Goal: Check status: Check status

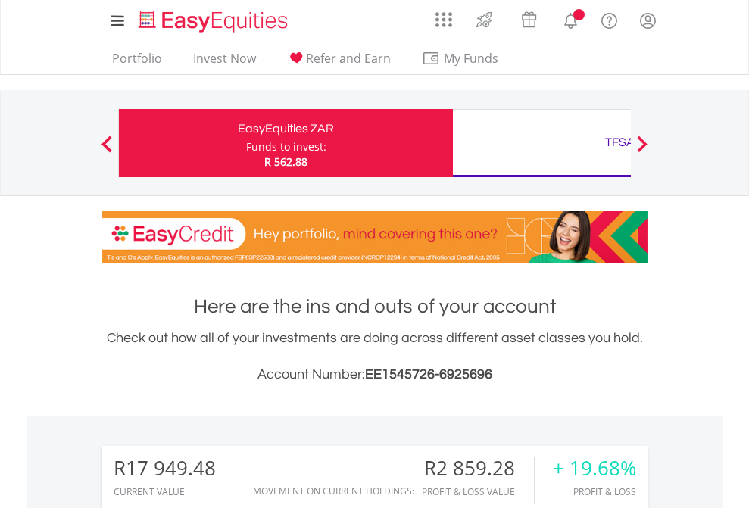
scroll to position [145, 238]
click at [246, 143] on div "Funds to invest:" at bounding box center [286, 146] width 80 height 15
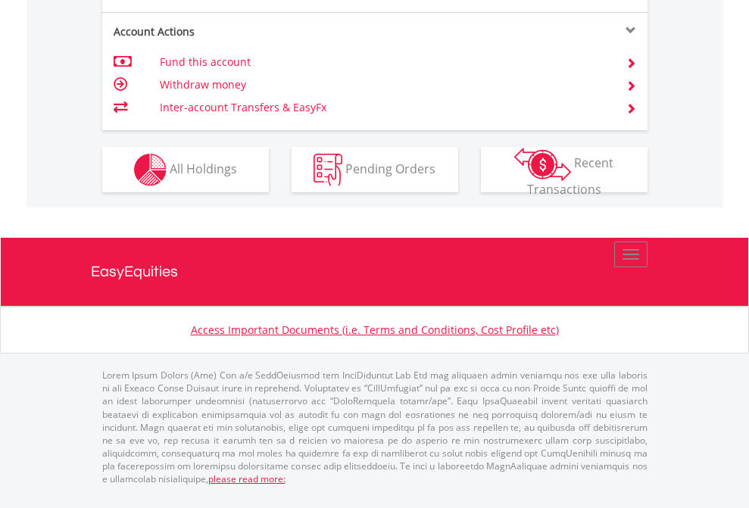
scroll to position [1482, 0]
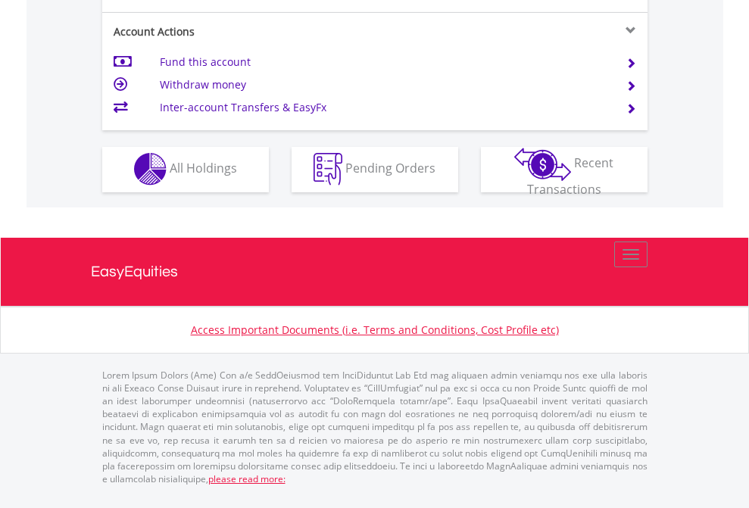
scroll to position [1417, 0]
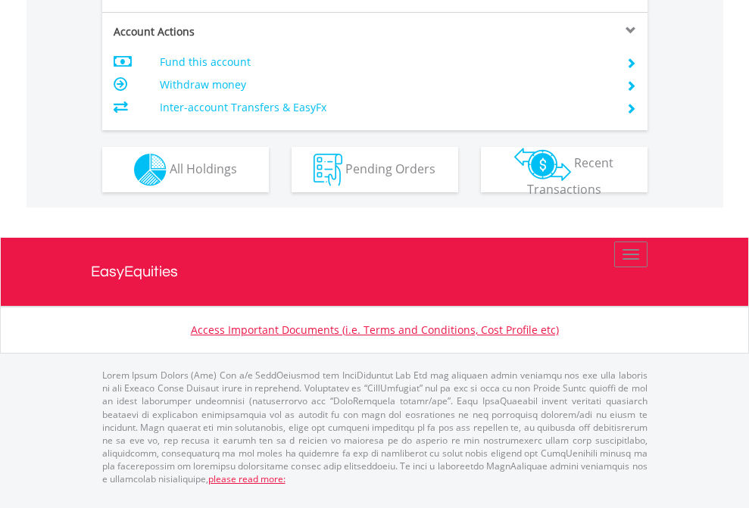
scroll to position [1452, 0]
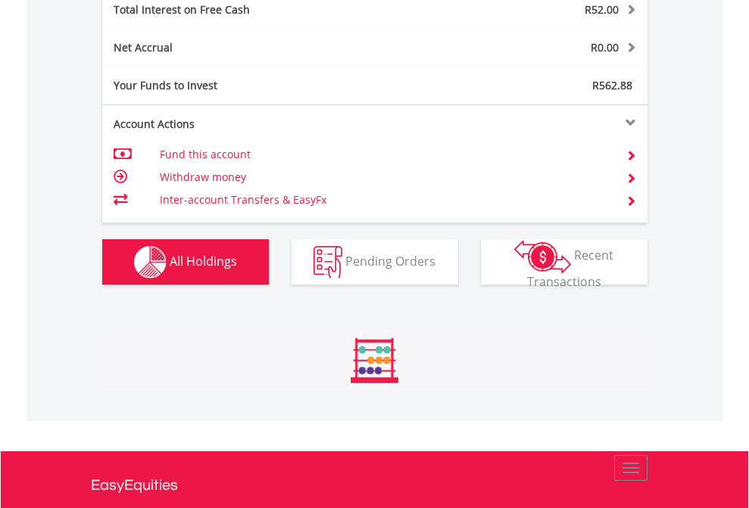
scroll to position [145, 238]
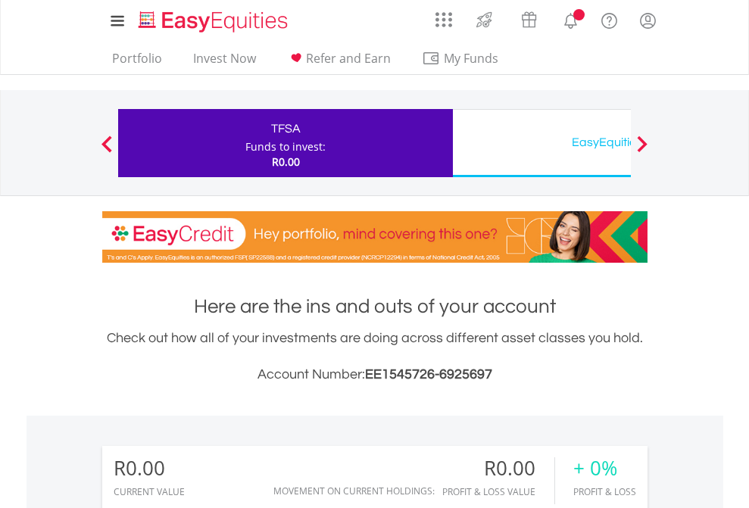
scroll to position [145, 238]
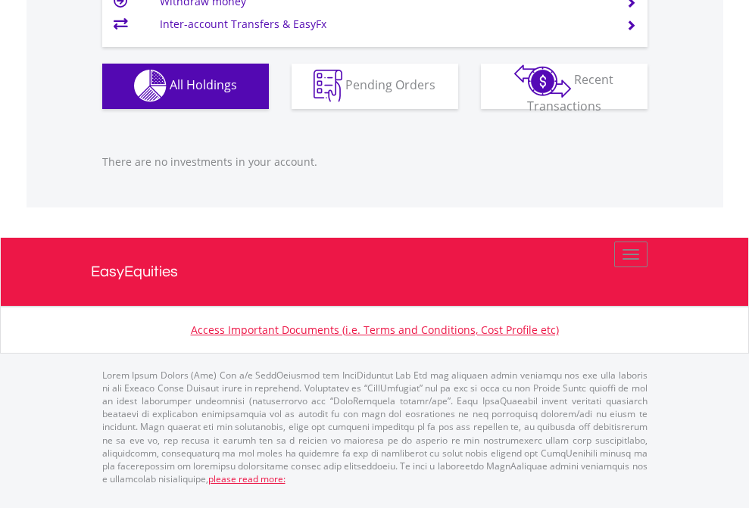
scroll to position [1500, 0]
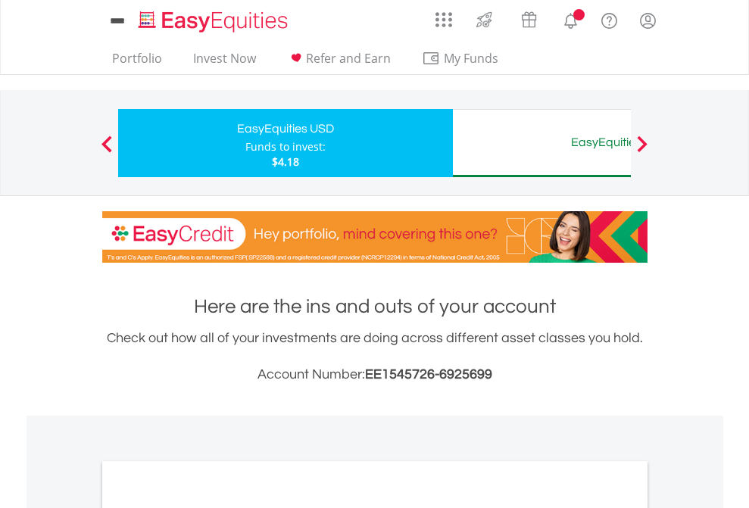
scroll to position [911, 0]
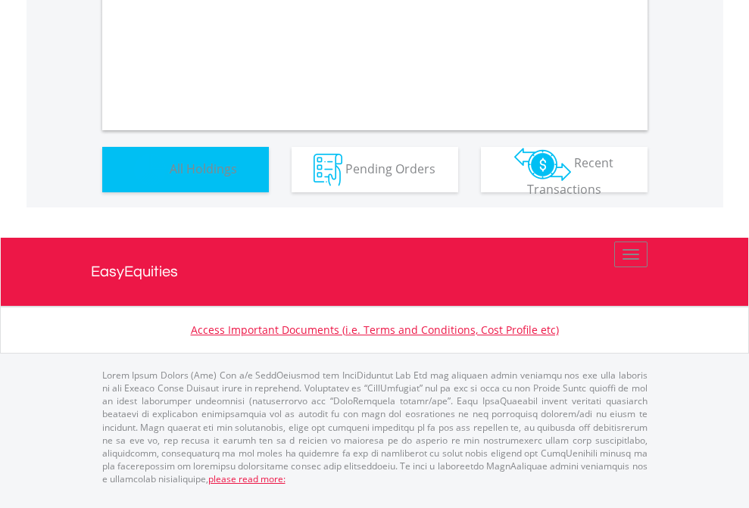
click at [170, 177] on span "All Holdings" at bounding box center [203, 168] width 67 height 17
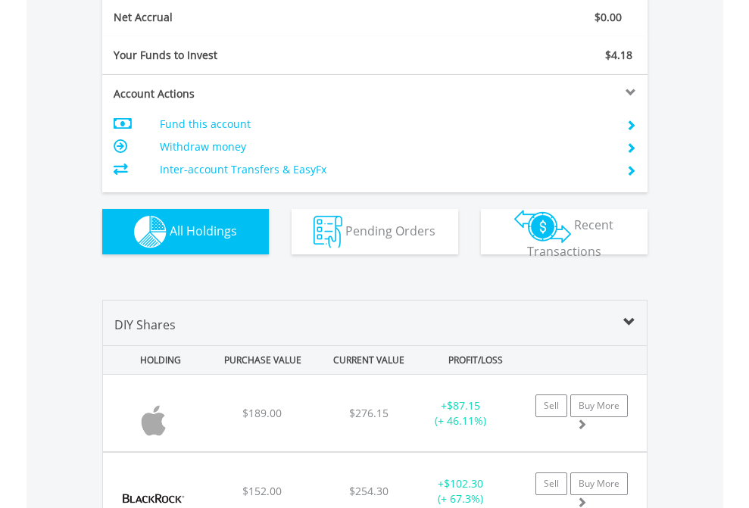
scroll to position [1715, 0]
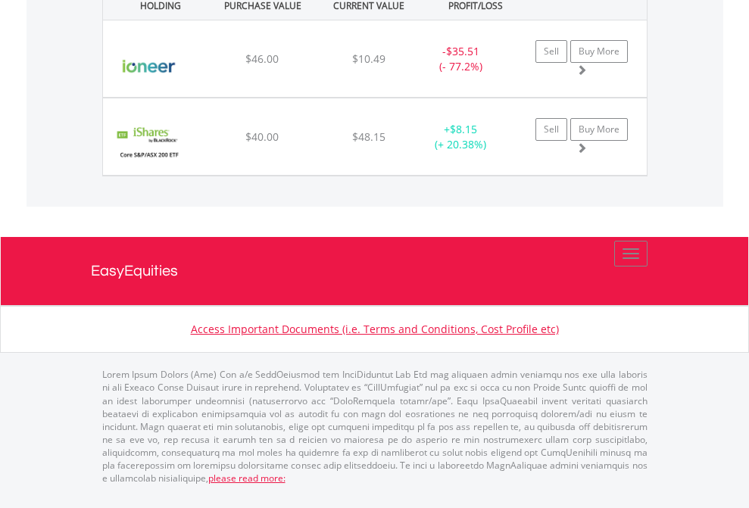
scroll to position [145, 238]
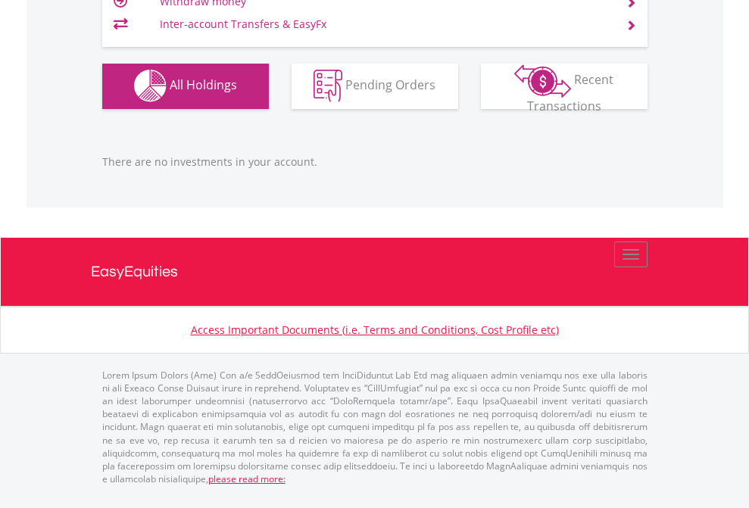
scroll to position [145, 238]
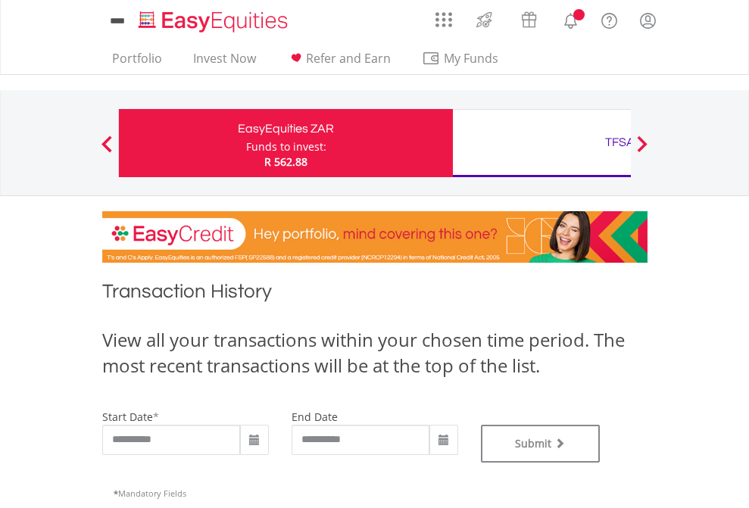
type input "**********"
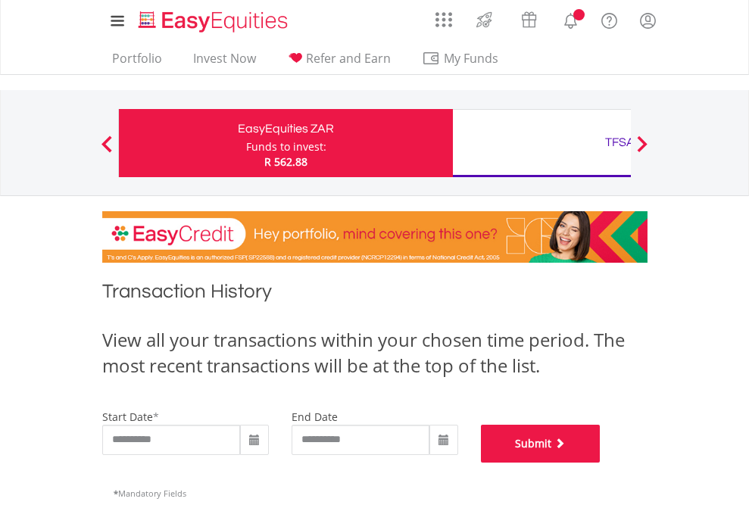
click at [601, 463] on button "Submit" at bounding box center [541, 444] width 120 height 38
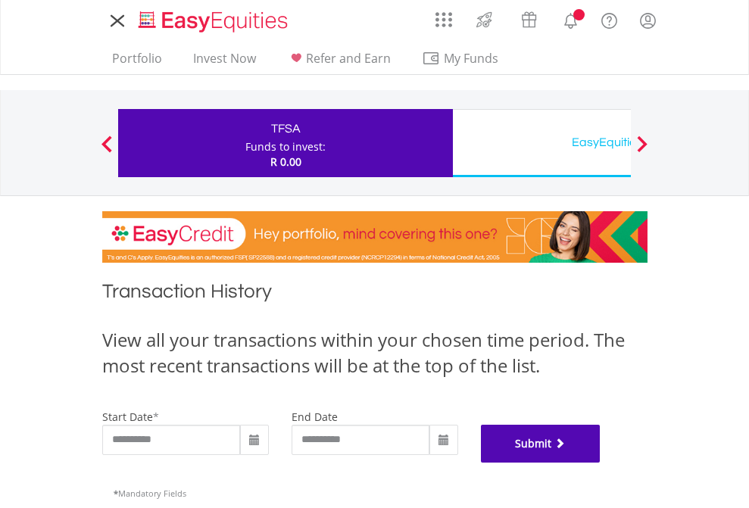
click at [601, 463] on button "Submit" at bounding box center [541, 444] width 120 height 38
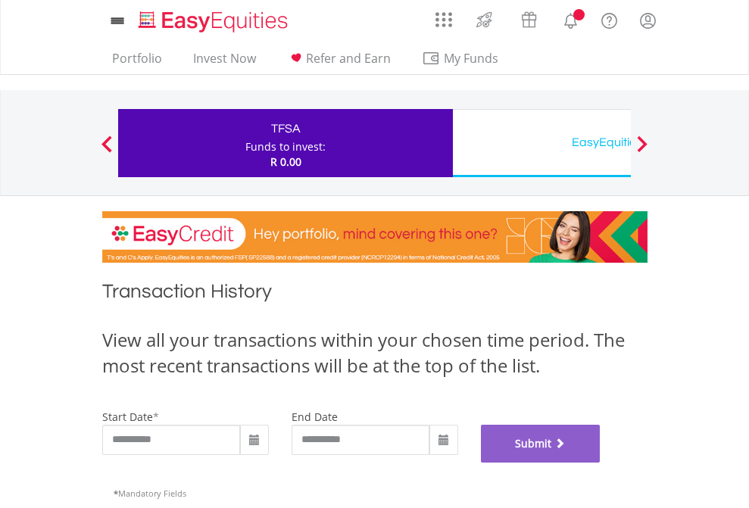
scroll to position [614, 0]
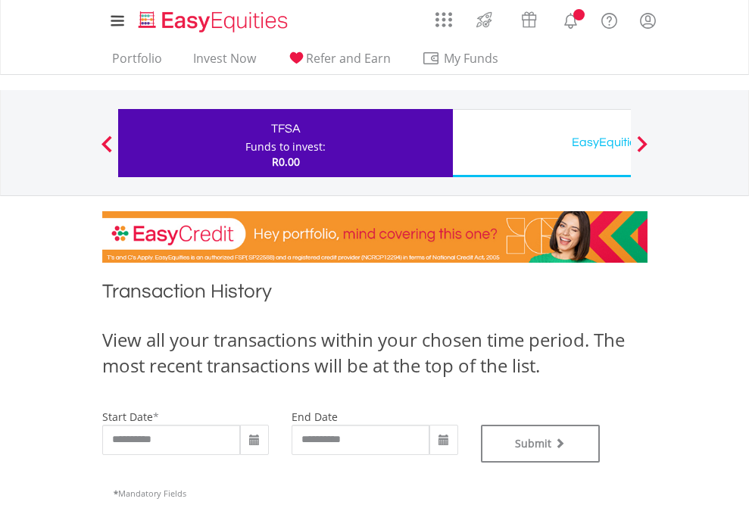
click at [542, 143] on div "EasyEquities USD" at bounding box center [620, 142] width 316 height 21
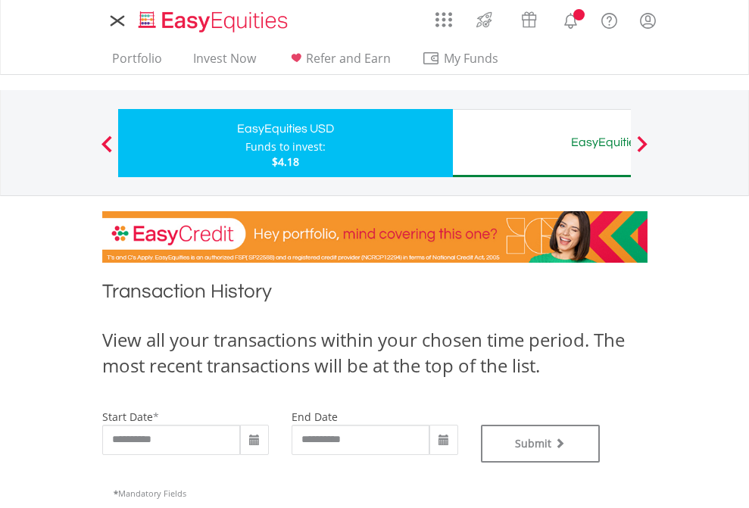
type input "**********"
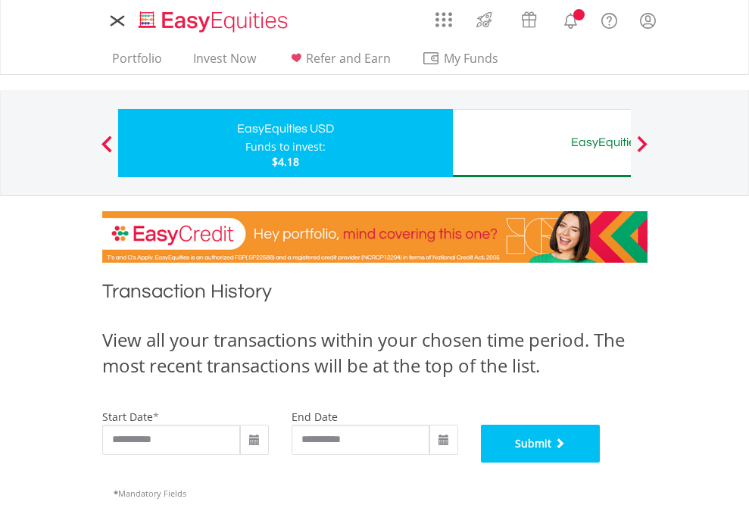
click at [601, 463] on button "Submit" at bounding box center [541, 444] width 120 height 38
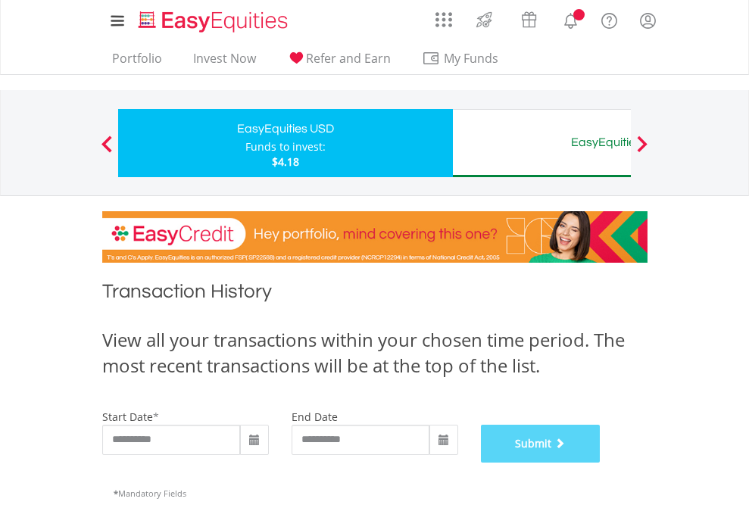
scroll to position [614, 0]
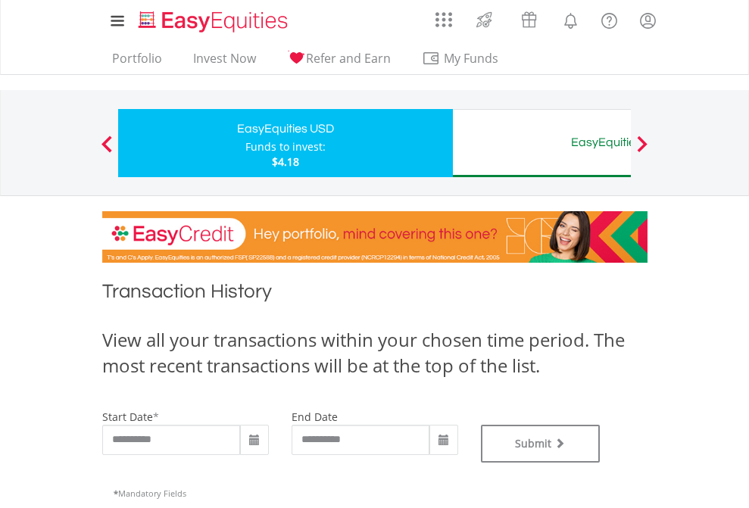
click at [542, 143] on div "EasyEquities AUD" at bounding box center [620, 142] width 316 height 21
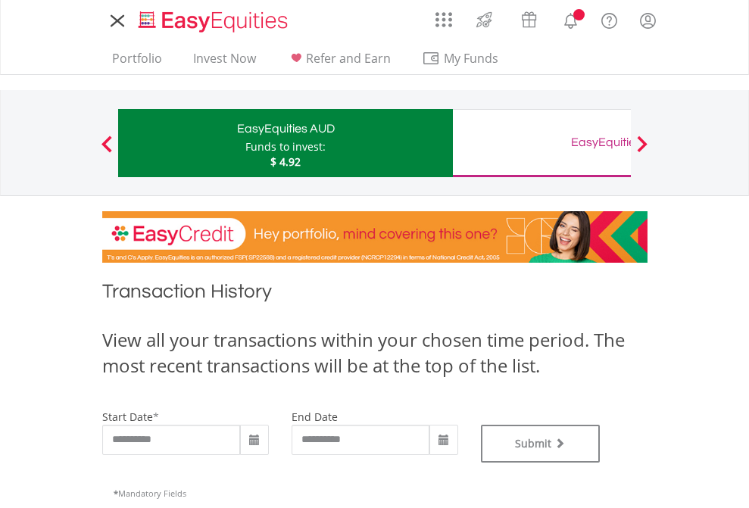
type input "**********"
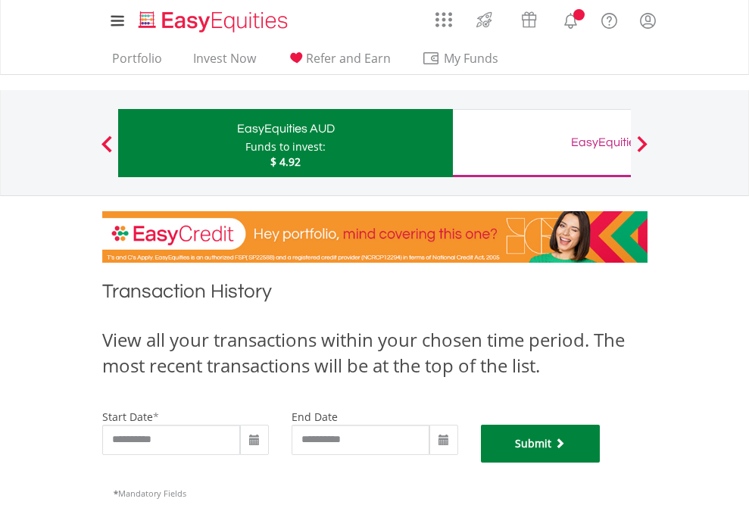
click at [601, 463] on button "Submit" at bounding box center [541, 444] width 120 height 38
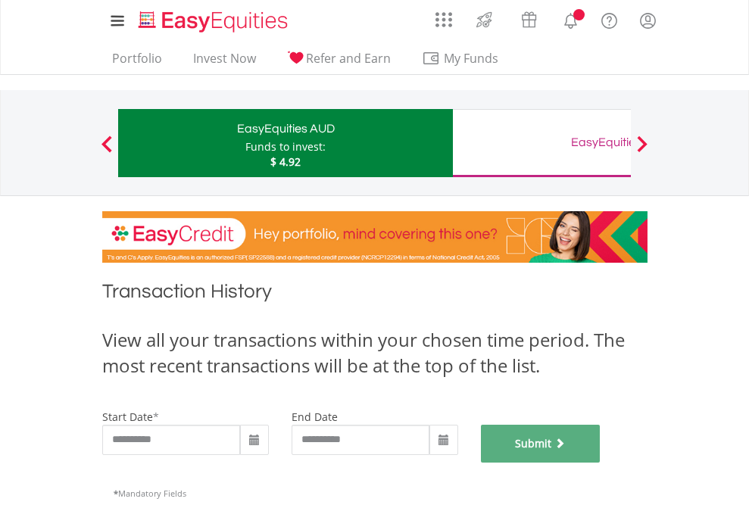
scroll to position [614, 0]
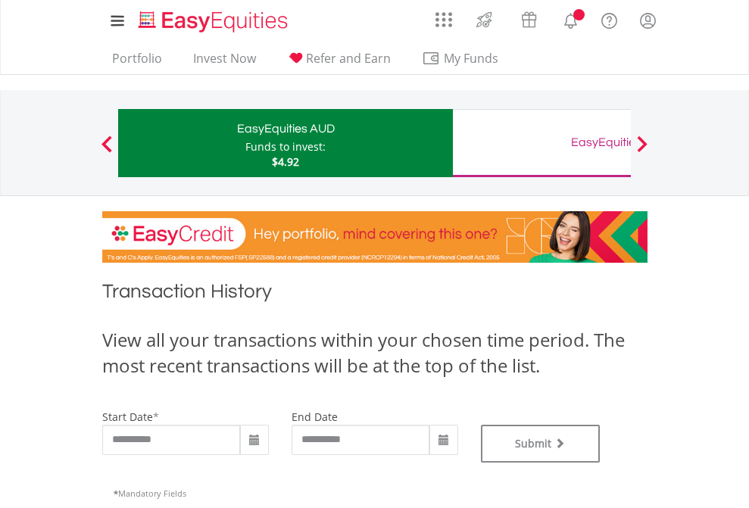
click at [542, 143] on div "EasyEquities GBP" at bounding box center [620, 142] width 316 height 21
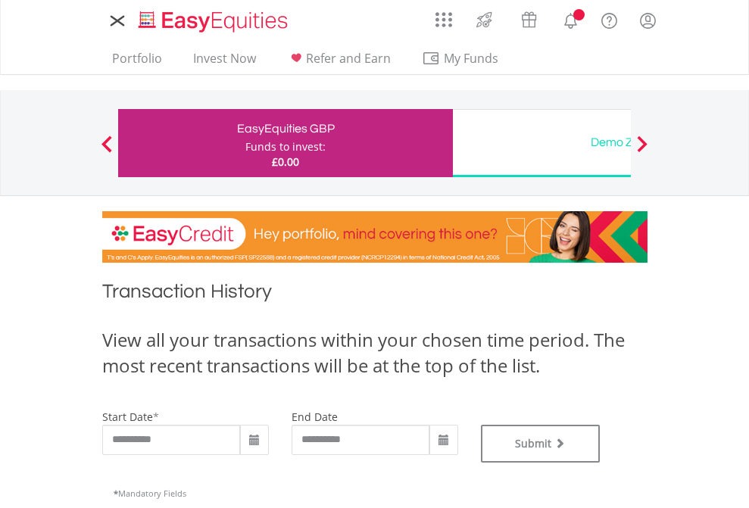
type input "**********"
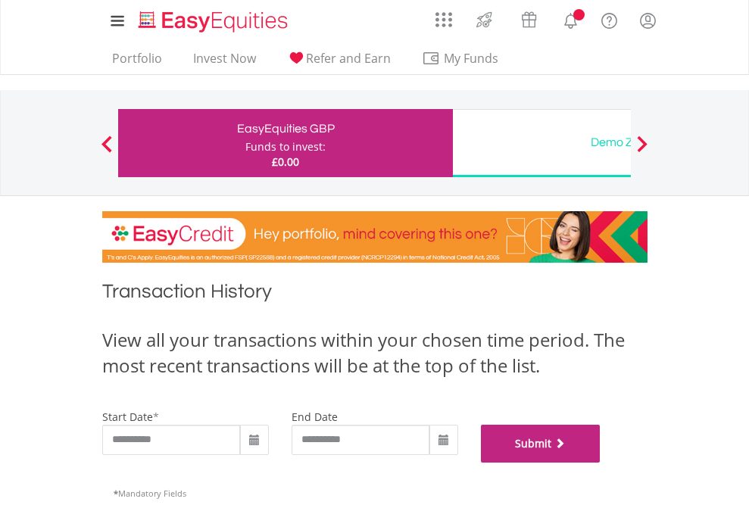
click at [601, 463] on button "Submit" at bounding box center [541, 444] width 120 height 38
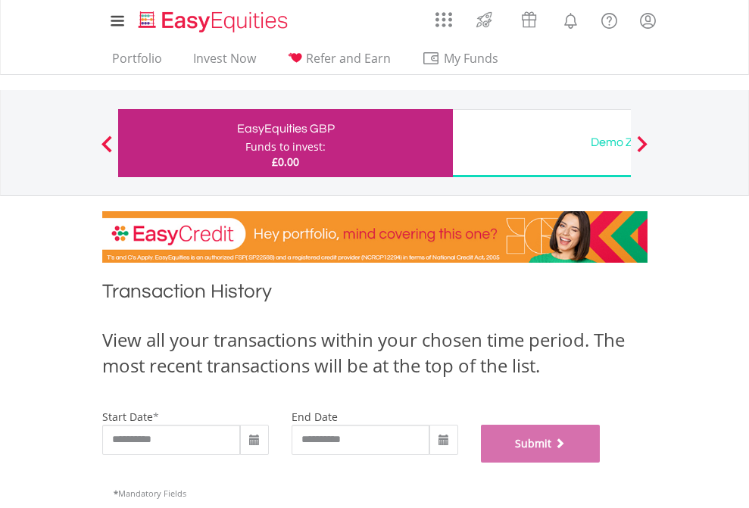
scroll to position [614, 0]
